Goal: Task Accomplishment & Management: Complete application form

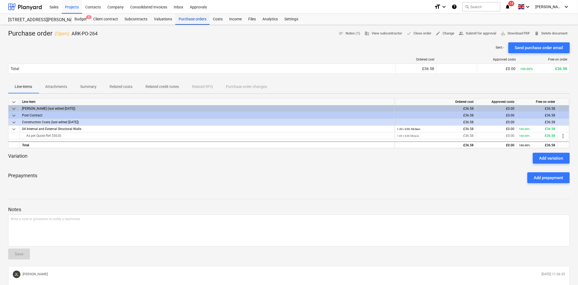
click at [194, 20] on div "Purchase orders" at bounding box center [192, 19] width 34 height 11
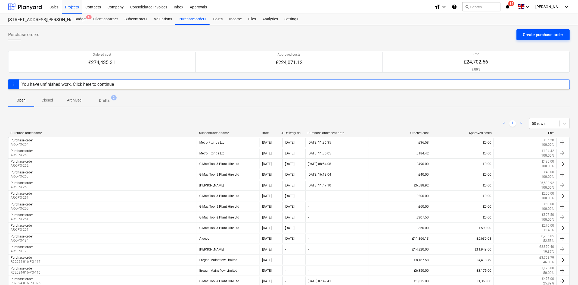
click at [463, 31] on button "Create purchase order" at bounding box center [542, 34] width 53 height 11
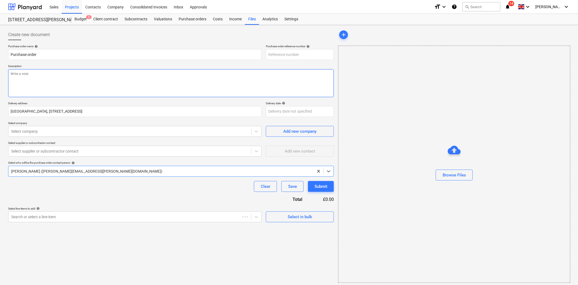
click at [121, 79] on textarea at bounding box center [171, 83] width 326 height 28
type textarea "x"
type textarea "G"
type textarea "x"
type textarea "Ge"
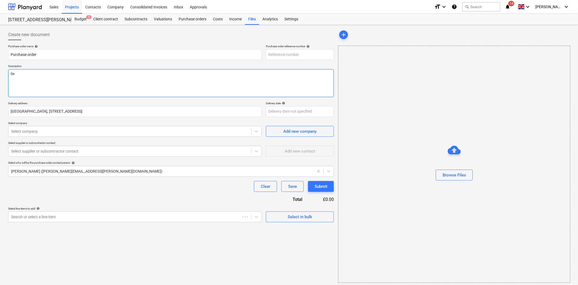
type textarea "x"
type textarea "Gen"
type textarea "x"
type textarea "Geni"
type textarea "x"
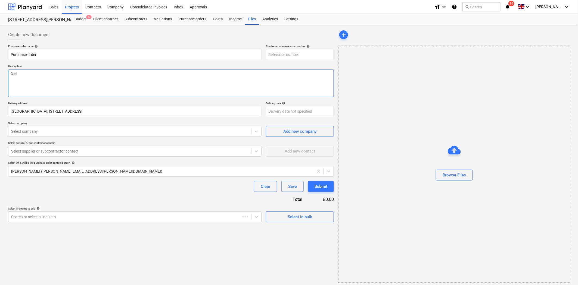
type textarea "Genie"
type textarea "x"
type textarea "Genie"
click at [88, 135] on div "Select company" at bounding box center [129, 132] width 243 height 8
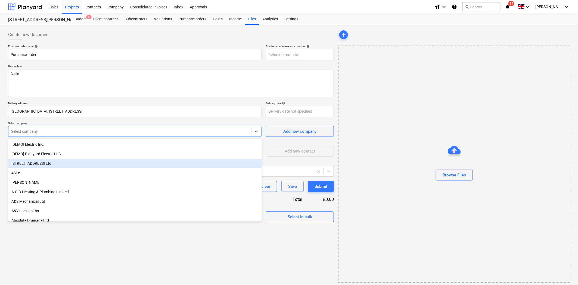
type textarea "x"
type input "g"
type textarea "x"
type input "ARK-PO-265"
type input "ga"
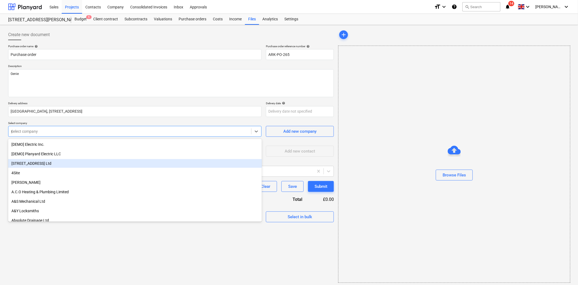
type textarea "x"
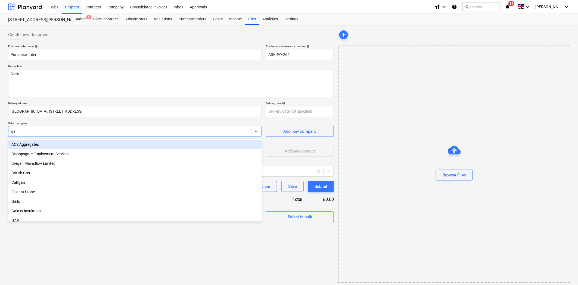
type input "g"
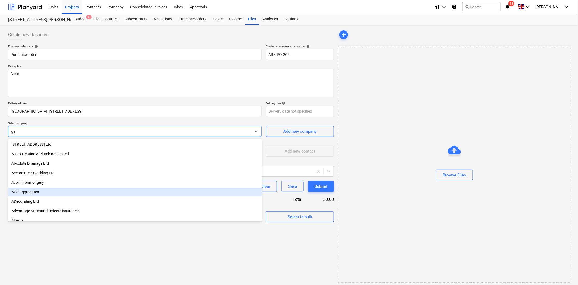
type input "g ma"
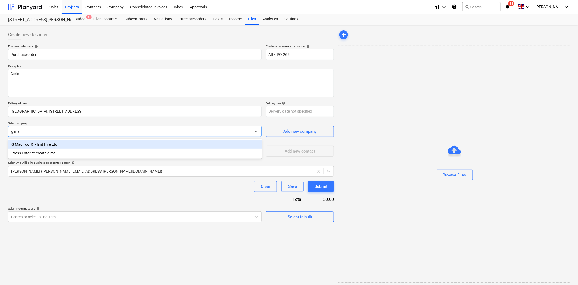
click at [81, 145] on div "G Mac Tool & Plant Hire Ltd" at bounding box center [135, 144] width 254 height 9
type textarea "x"
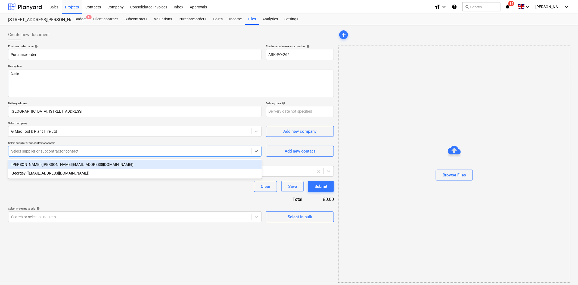
click at [88, 152] on div at bounding box center [129, 151] width 237 height 5
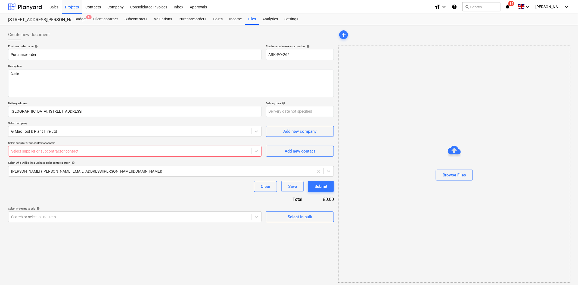
click at [148, 155] on div "Select supplier or subcontractor contact" at bounding box center [129, 152] width 243 height 8
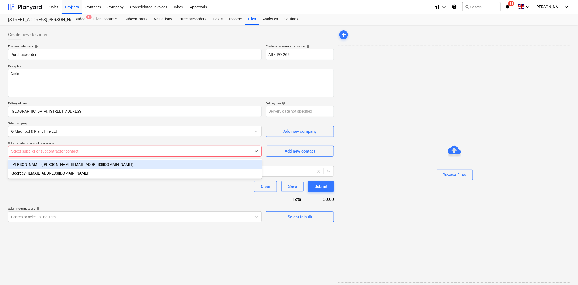
click at [96, 163] on div "[PERSON_NAME] ([PERSON_NAME][EMAIL_ADDRESS][DOMAIN_NAME])" at bounding box center [135, 164] width 254 height 9
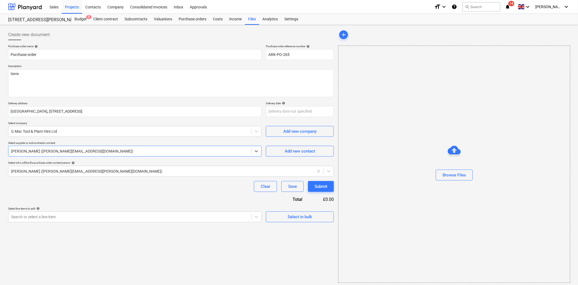
click at [107, 201] on div "Purchase order name help Purchase order Purchase order reference number help AR…" at bounding box center [171, 134] width 326 height 178
click at [298, 110] on body "Sales Projects Contacts Company Consolidated Invoices Inbox Approvals format_si…" at bounding box center [289, 142] width 578 height 285
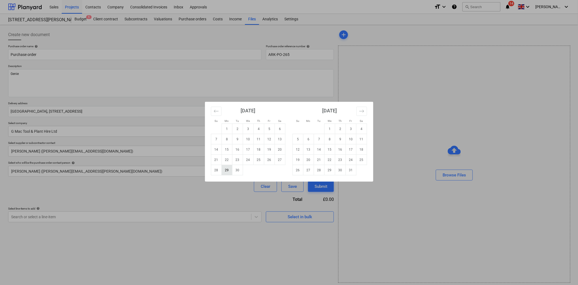
click at [229, 170] on td "29" at bounding box center [227, 170] width 11 height 10
type textarea "x"
type input "[DATE]"
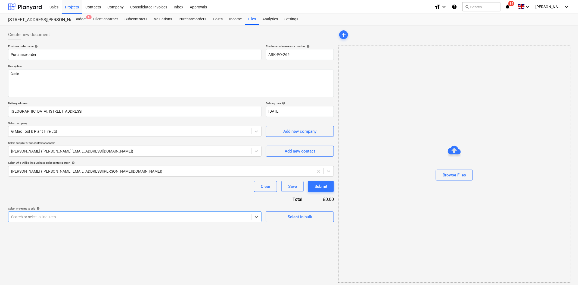
scroll to position [2, 0]
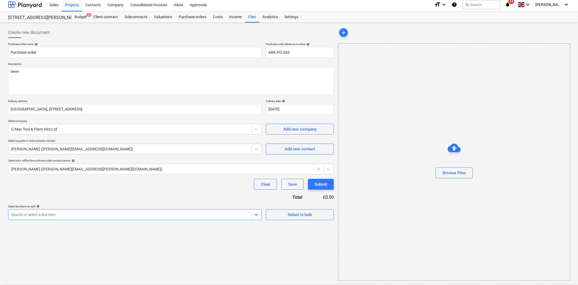
click at [68, 215] on div at bounding box center [129, 214] width 237 height 5
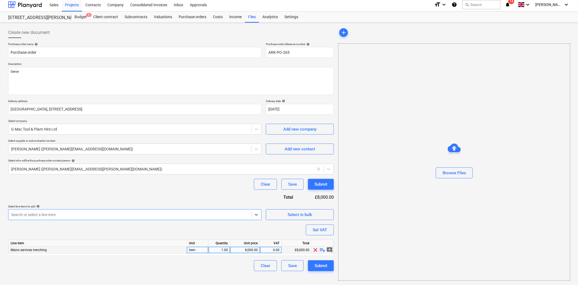
click at [170, 251] on div "Mains services trenching" at bounding box center [97, 250] width 178 height 7
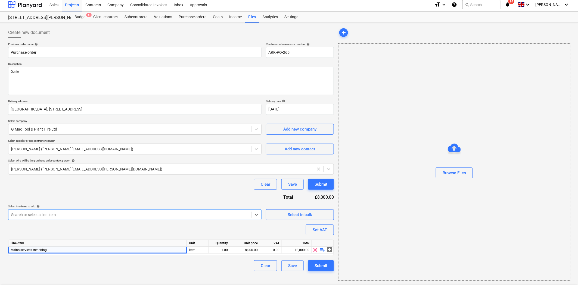
click at [98, 210] on div "Search or select a line-item" at bounding box center [134, 215] width 253 height 11
click at [105, 191] on div "Purchase order name help Purchase order Purchase order reference number help AR…" at bounding box center [171, 156] width 326 height 229
click at [316, 251] on span "clear" at bounding box center [315, 250] width 7 height 7
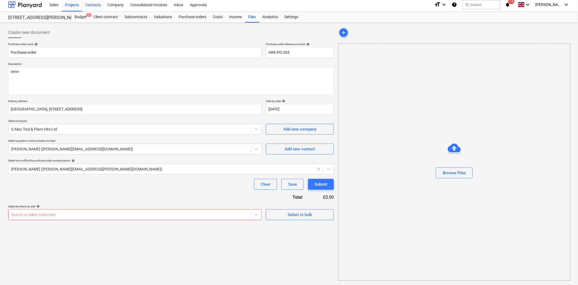
type textarea "x"
click at [152, 216] on div at bounding box center [129, 214] width 237 height 5
type input "ex"
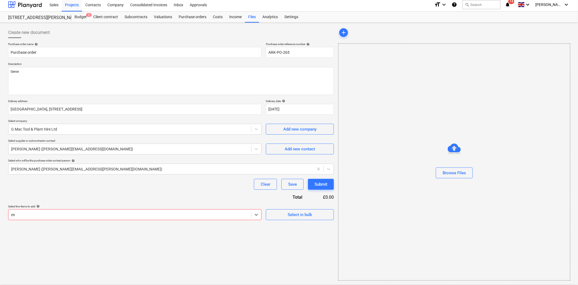
type textarea "x"
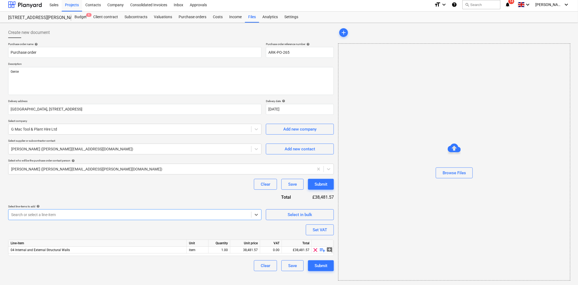
click at [173, 182] on div "Clear Save Submit" at bounding box center [171, 184] width 326 height 11
click at [322, 250] on span "playlist_add" at bounding box center [322, 250] width 7 height 7
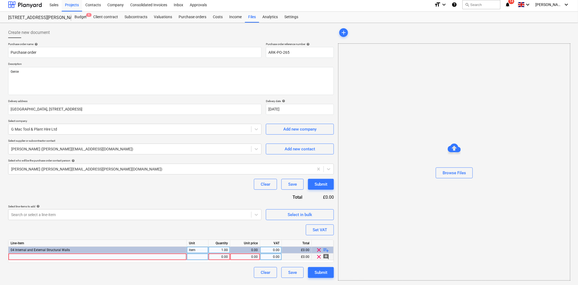
click at [91, 258] on div at bounding box center [97, 257] width 178 height 7
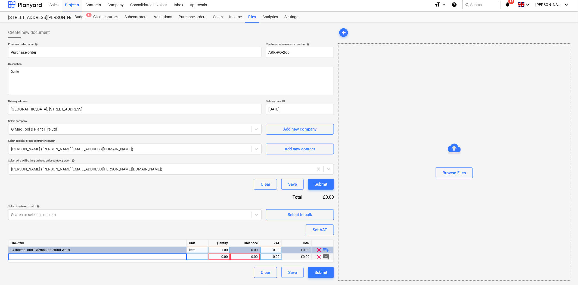
type textarea "x"
type input "Genie"
type textarea "x"
click at [220, 257] on div "0.00" at bounding box center [219, 257] width 17 height 7
click at [253, 258] on div "0.00" at bounding box center [244, 257] width 25 height 7
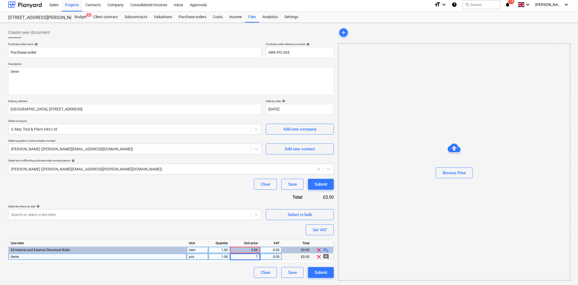
type input "70"
type textarea "x"
click at [201, 190] on div "Purchase order name help Purchase order Purchase order reference number help AR…" at bounding box center [171, 160] width 326 height 236
click at [249, 257] on div "70.00" at bounding box center [244, 257] width 25 height 7
type input "90"
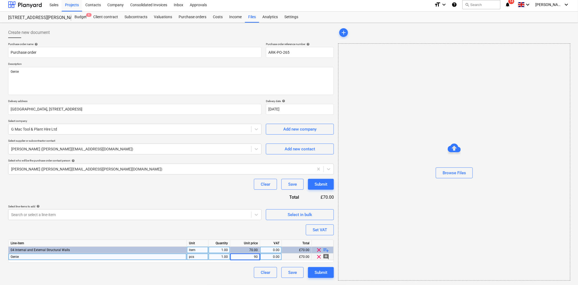
click at [215, 193] on div "Purchase order name help Purchase order Purchase order reference number help AR…" at bounding box center [171, 160] width 326 height 236
click at [326, 250] on span "playlist_add" at bounding box center [326, 250] width 7 height 7
type textarea "x"
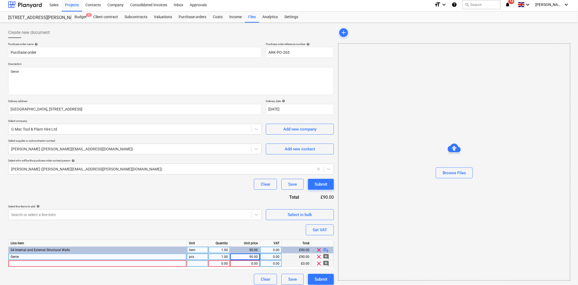
click at [168, 265] on div at bounding box center [97, 264] width 178 height 7
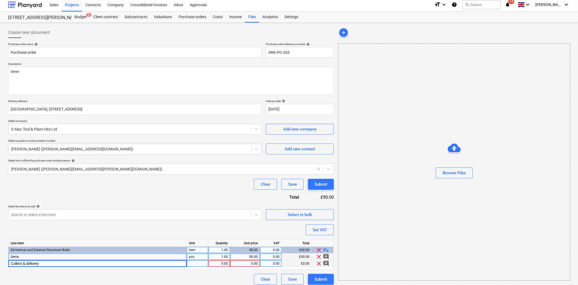
type input "Collect & delivery"
click at [222, 262] on div "0.00" at bounding box center [219, 264] width 17 height 7
click at [248, 265] on div "0.00" at bounding box center [244, 264] width 25 height 7
click at [295, 225] on div "Purchase order name help Purchase order Purchase order reference number help AR…" at bounding box center [171, 163] width 326 height 243
type textarea "x"
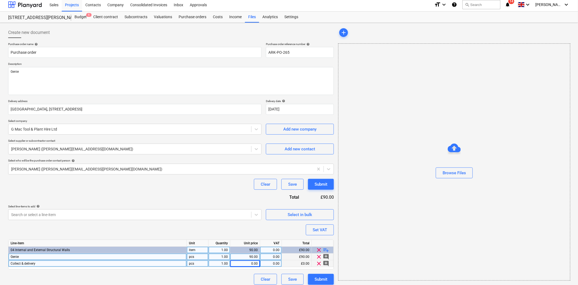
click at [251, 264] on div "0.00" at bounding box center [244, 264] width 25 height 7
click at [197, 238] on div "Purchase order name help Purchase order Purchase order reference number help AR…" at bounding box center [171, 163] width 326 height 243
click at [219, 226] on div "Purchase order name help Purchase order Purchase order reference number help AR…" at bounding box center [171, 163] width 326 height 243
click at [247, 264] on div "0.00" at bounding box center [244, 264] width 25 height 7
type input "10"
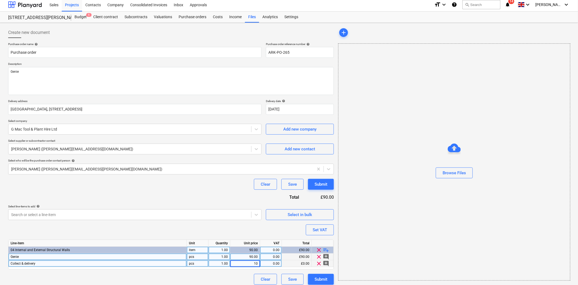
type textarea "x"
click at [221, 264] on div "1.00" at bounding box center [219, 264] width 17 height 7
type input "2"
click at [208, 195] on div "Purchase order name help Purchase order Purchase order reference number help AR…" at bounding box center [171, 163] width 326 height 243
click at [200, 185] on div "Clear Save Submit" at bounding box center [171, 184] width 326 height 11
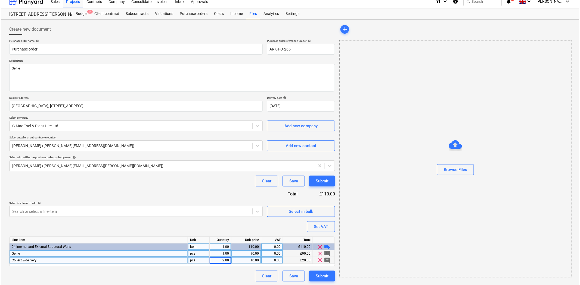
scroll to position [7, 0]
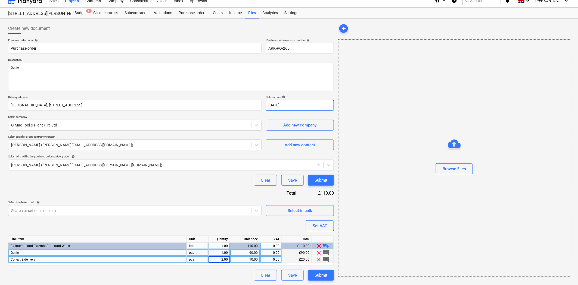
click at [281, 103] on body "Sales Projects Contacts Company Consolidated Invoices Inbox Approvals format_si…" at bounding box center [289, 136] width 578 height 285
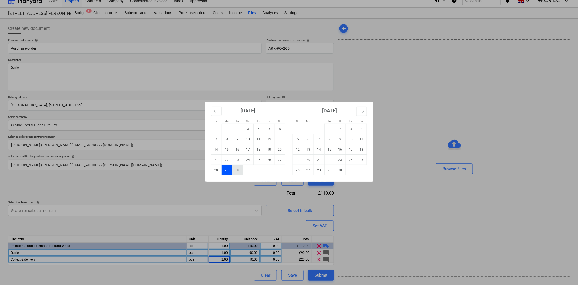
click at [235, 173] on td "30" at bounding box center [237, 170] width 11 height 10
type textarea "x"
type input "[DATE]"
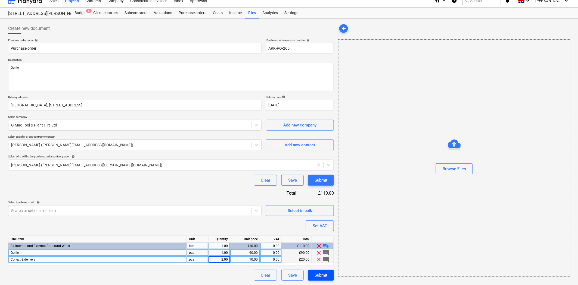
click at [324, 276] on div "Submit" at bounding box center [320, 275] width 13 height 7
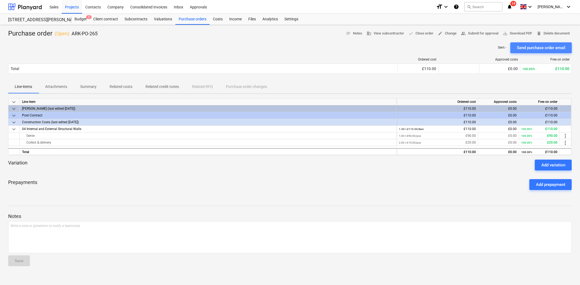
click at [463, 48] on div "Send purchase order email" at bounding box center [541, 47] width 48 height 7
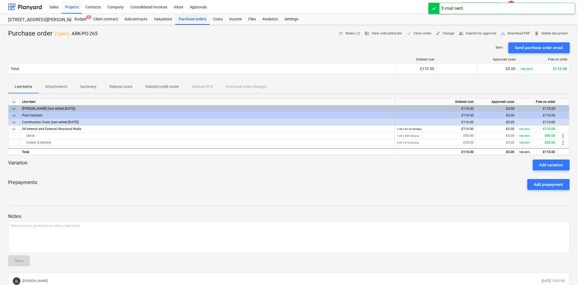
click at [197, 17] on div "Purchase orders" at bounding box center [192, 19] width 34 height 11
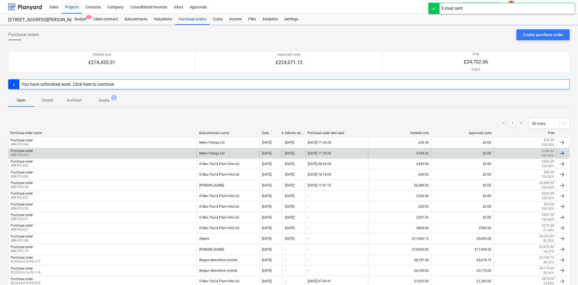
click at [91, 151] on div "Purchase order ARK-PO-263" at bounding box center [102, 153] width 188 height 9
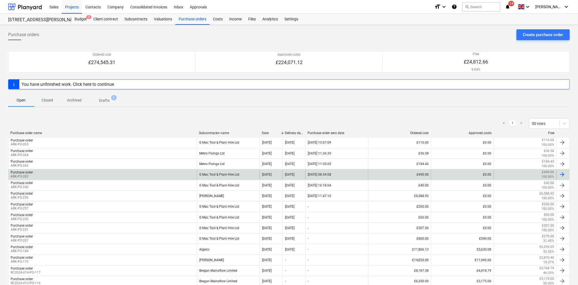
click at [248, 172] on div "G Mac Tool & Plant Hire Ltd" at bounding box center [228, 174] width 63 height 9
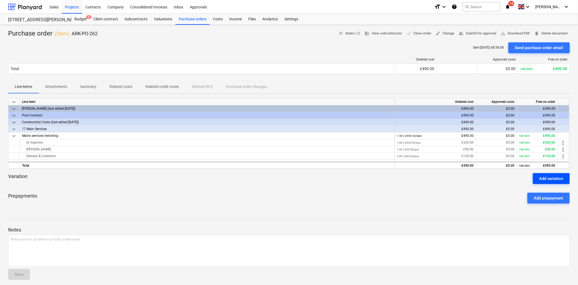
click at [463, 181] on div "Add variation" at bounding box center [551, 178] width 24 height 7
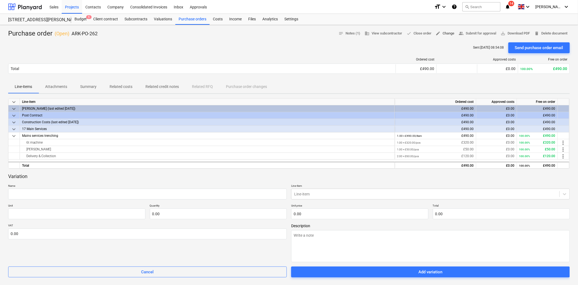
click at [450, 35] on span "edit Change" at bounding box center [445, 33] width 19 height 6
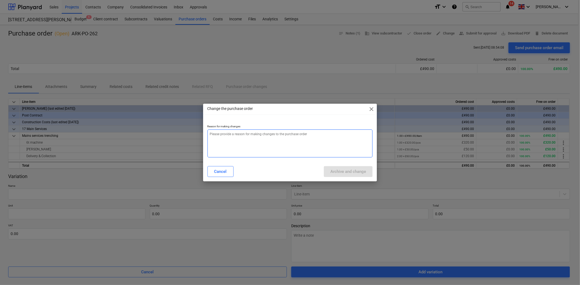
click at [276, 137] on textarea at bounding box center [289, 144] width 165 height 28
type textarea "x"
type textarea "T"
type textarea "x"
type textarea "Tr"
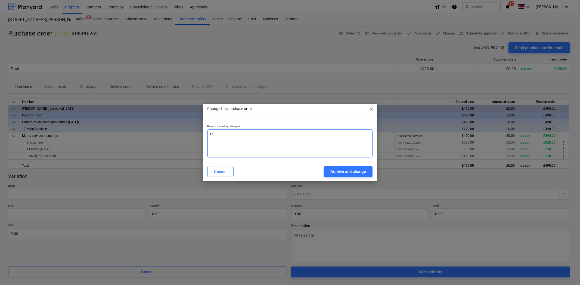
type textarea "x"
type textarea "T"
type textarea "x"
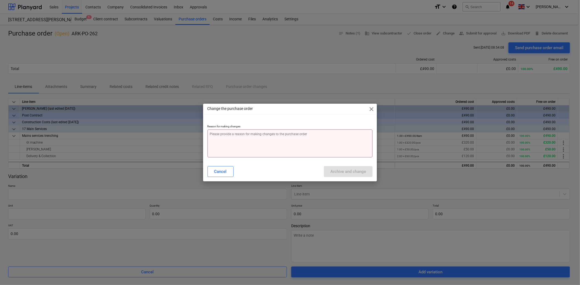
type textarea "x"
type textarea "W"
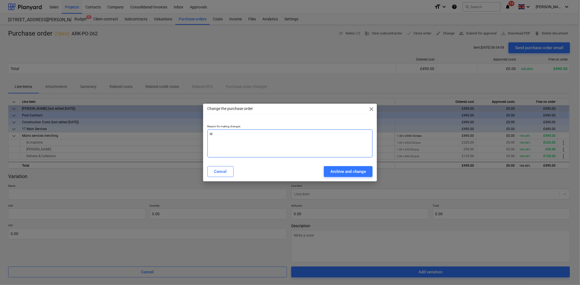
type textarea "x"
type textarea "Wr"
type textarea "x"
type textarea "Wro"
type textarea "x"
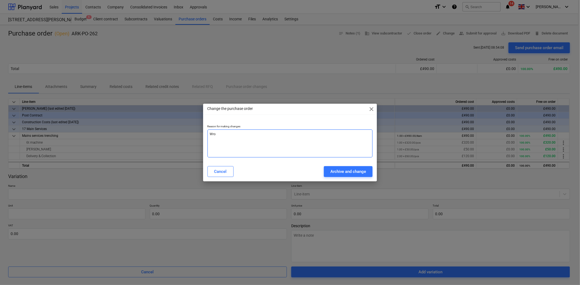
type textarea "Wron"
type textarea "x"
type textarea "Wrong"
type textarea "x"
type textarea "Wrong"
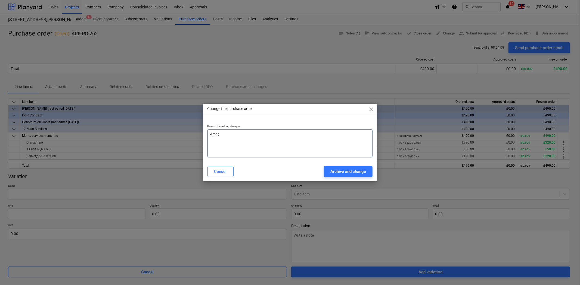
type textarea "x"
type textarea "Wrong W"
type textarea "x"
type textarea "Wrong Wa"
type textarea "x"
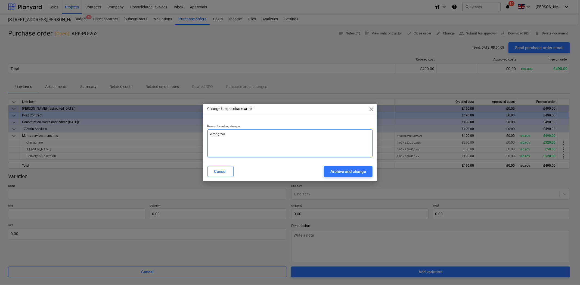
type textarea "Wrong Wac"
type textarea "x"
type textarea "Wrong Wack"
type textarea "x"
type textarea "Wrong Wacke"
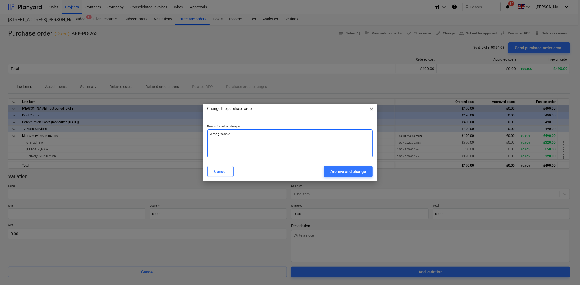
type textarea "x"
type textarea "Wrong [PERSON_NAME]"
type textarea "x"
type textarea "Wrong [PERSON_NAME]"
type textarea "x"
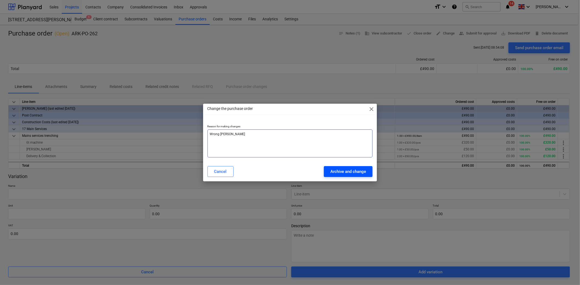
type textarea "Wrong [PERSON_NAME]"
click at [357, 175] on button "Archive and change" at bounding box center [348, 171] width 49 height 11
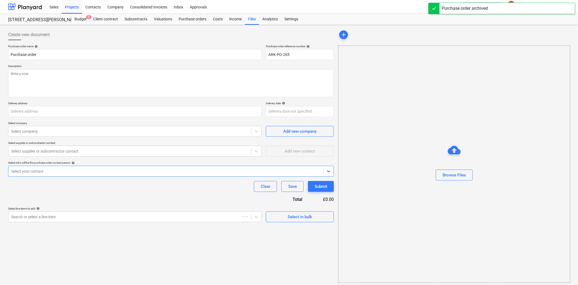
type textarea "x"
type input "ARK-PO-262"
type textarea "6T Machine [PERSON_NAME] Plate"
type input "[GEOGRAPHIC_DATA], [STREET_ADDRESS]"
type input "[DATE]"
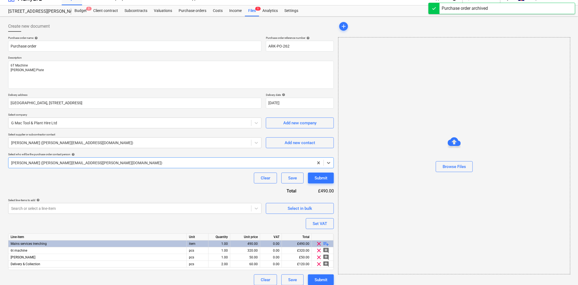
type textarea "x"
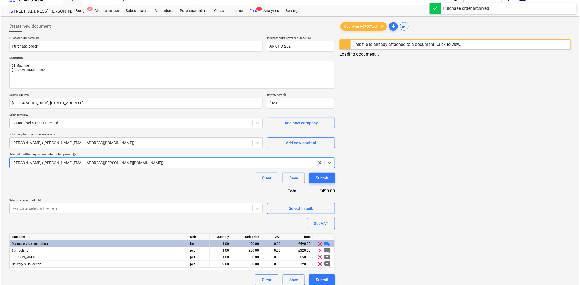
scroll to position [13, 0]
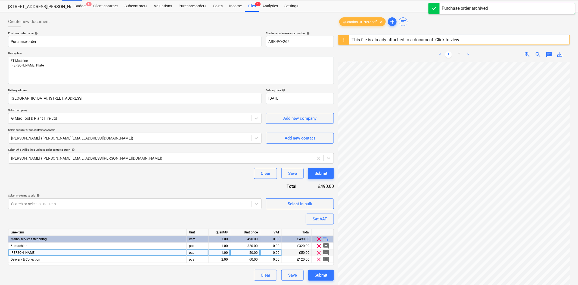
drag, startPoint x: 120, startPoint y: 254, endPoint x: 190, endPoint y: 256, distance: 69.6
click at [120, 254] on div "[PERSON_NAME]" at bounding box center [97, 253] width 178 height 7
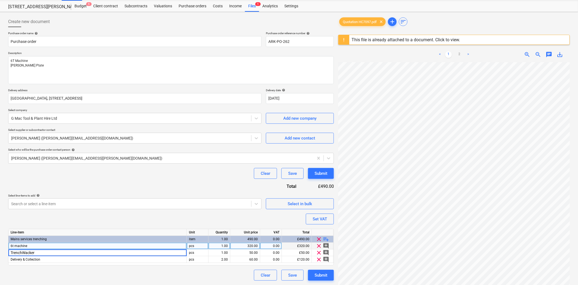
type input "Trench [PERSON_NAME]"
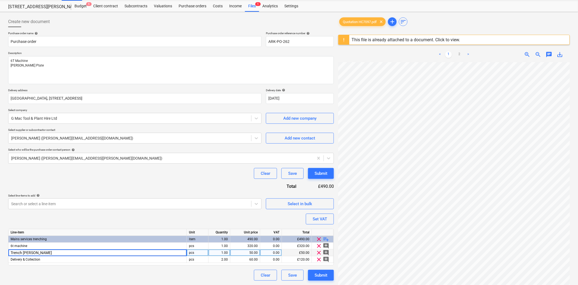
type textarea "x"
click at [249, 254] on div "50.00" at bounding box center [244, 253] width 25 height 7
type input "60"
click at [222, 172] on div "Clear Save Submit" at bounding box center [171, 173] width 326 height 11
click at [321, 276] on div "Submit" at bounding box center [320, 275] width 13 height 7
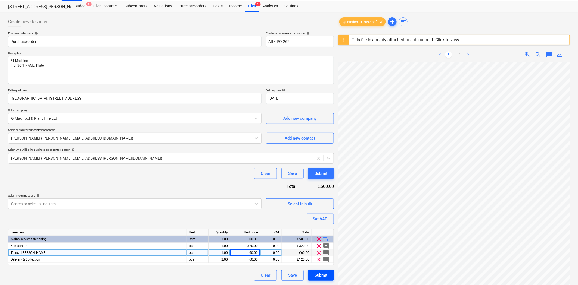
type textarea "x"
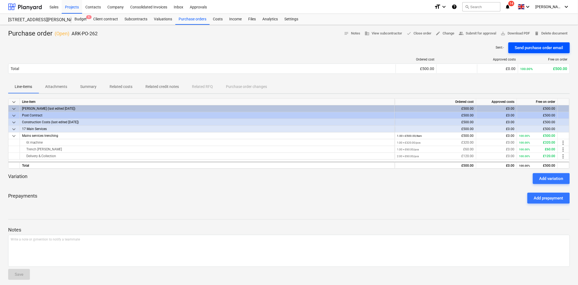
click at [463, 47] on div "Send purchase order email" at bounding box center [539, 47] width 48 height 7
